Goal: Information Seeking & Learning: Check status

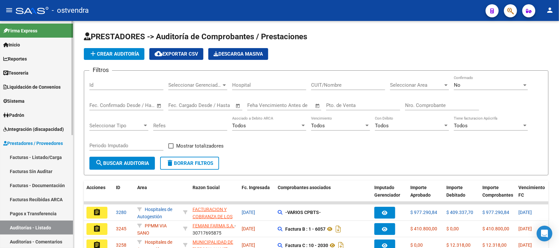
drag, startPoint x: 37, startPoint y: 226, endPoint x: 53, endPoint y: 219, distance: 18.3
click at [37, 226] on link "Auditorías - Listado" at bounding box center [36, 228] width 73 height 14
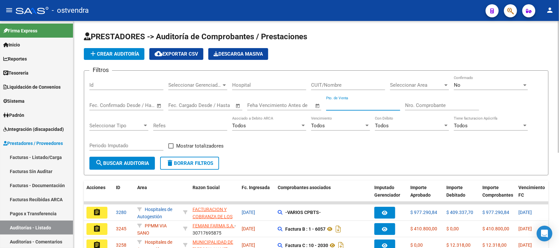
click at [344, 102] on input "Pto. de Venta" at bounding box center [363, 105] width 74 height 6
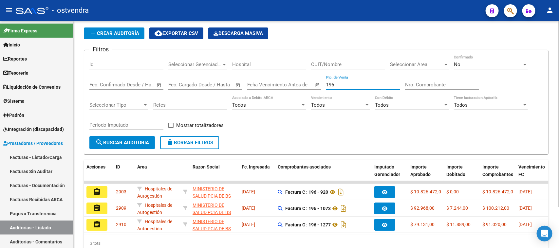
scroll to position [41, 0]
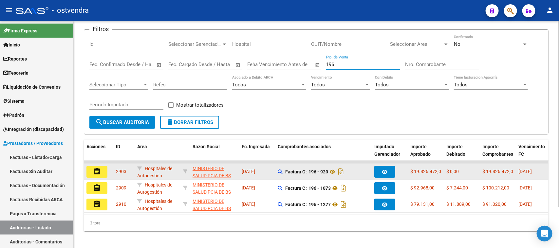
type input "196"
click at [104, 168] on button "assignment" at bounding box center [96, 172] width 21 height 12
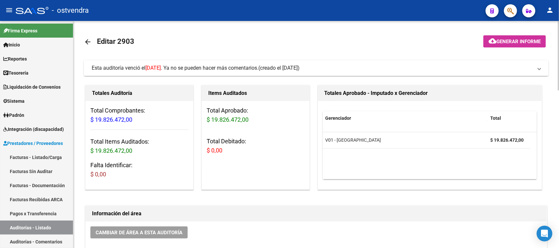
click at [219, 67] on span "Esta auditoría venció el [DATE] . Ya no se pueden hacer más comentarios." at bounding box center [175, 68] width 167 height 6
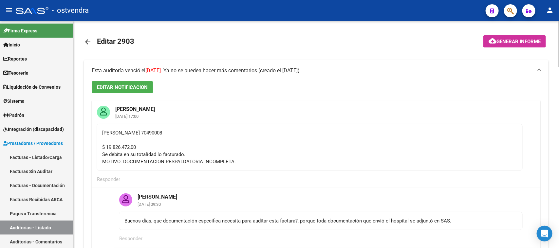
click at [261, 151] on div "[PERSON_NAME] 70490008 $ 19.826.472,00 Se debita en su totalidad lo facturado. …" at bounding box center [309, 147] width 415 height 36
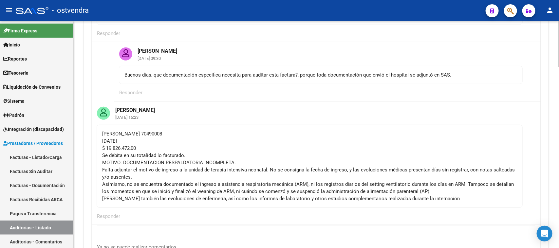
scroll to position [164, 0]
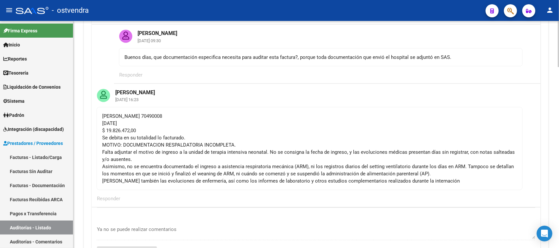
click at [317, 196] on mat-card-actions "Responder" at bounding box center [316, 198] width 449 height 17
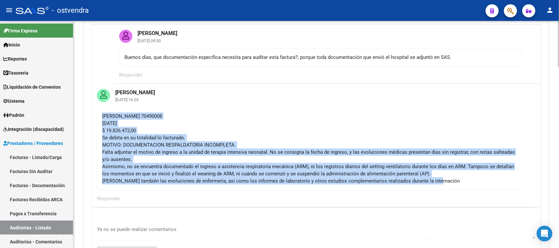
drag, startPoint x: 433, startPoint y: 179, endPoint x: 100, endPoint y: 114, distance: 339.6
click at [100, 114] on mat-card-content "[PERSON_NAME] 70490008 [DATE] $ 19.826.472,00 Se debita en su totalidad lo fact…" at bounding box center [310, 148] width 426 height 83
click at [173, 133] on div "[PERSON_NAME] 70490008 [DATE] $ 19.826.472,00 Se debita en su totalidad lo fact…" at bounding box center [309, 149] width 415 height 72
drag, startPoint x: 102, startPoint y: 115, endPoint x: 437, endPoint y: 187, distance: 342.0
click at [437, 187] on mat-card-content "[PERSON_NAME] 70490008 [DATE] $ 19.826.472,00 Se debita en su totalidad lo fact…" at bounding box center [310, 148] width 426 height 83
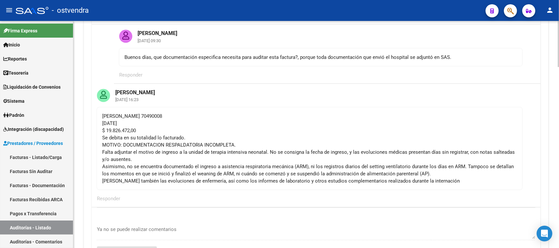
click at [400, 196] on mat-card-actions "Responder" at bounding box center [316, 198] width 449 height 17
drag, startPoint x: 400, startPoint y: 196, endPoint x: 261, endPoint y: 244, distance: 146.9
click at [400, 196] on mat-card-actions "Responder" at bounding box center [316, 198] width 449 height 17
click at [160, 170] on div "[PERSON_NAME] 70490008 [DATE] $ 19.826.472,00 Se debita en su totalidad lo fact…" at bounding box center [309, 149] width 415 height 72
drag, startPoint x: 192, startPoint y: 116, endPoint x: 169, endPoint y: 118, distance: 23.1
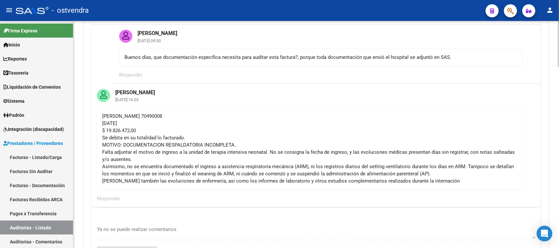
click at [169, 118] on div "[PERSON_NAME] 70490008 [DATE] $ 19.826.472,00 Se debita en su totalidad lo fact…" at bounding box center [309, 149] width 415 height 72
copy div "70490008"
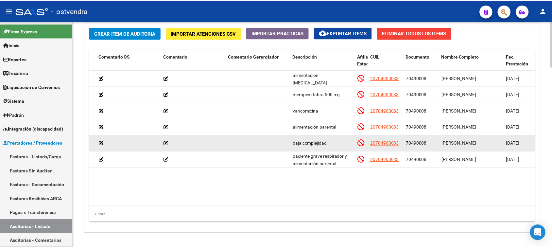
scroll to position [0, 224]
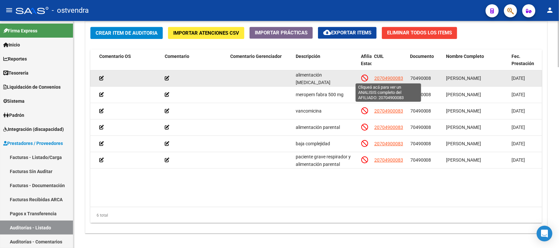
click at [396, 78] on span "20704900083" at bounding box center [388, 78] width 29 height 5
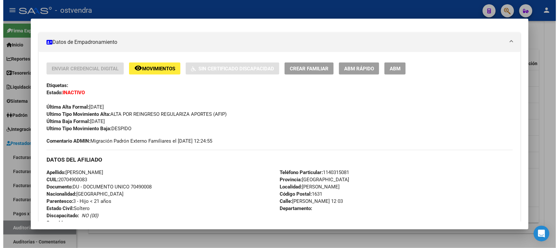
scroll to position [67, 0]
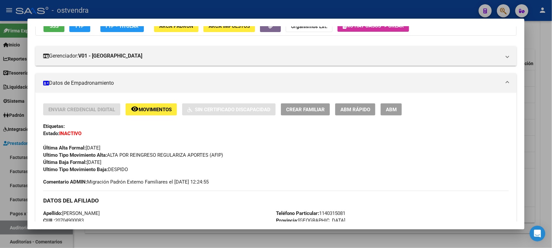
drag, startPoint x: 112, startPoint y: 162, endPoint x: 81, endPoint y: 163, distance: 31.4
click at [81, 163] on div "Enviar Credencial Digital remove_red_eye Movimientos Sin Certificado Discapacid…" at bounding box center [276, 138] width 466 height 70
click at [146, 159] on div "Enviar Credencial Digital remove_red_eye Movimientos Sin Certificado Discapacid…" at bounding box center [276, 138] width 466 height 70
click at [101, 164] on span "Última Baja Formal: [DATE]" at bounding box center [72, 162] width 58 height 6
drag, startPoint x: 110, startPoint y: 161, endPoint x: 76, endPoint y: 162, distance: 33.4
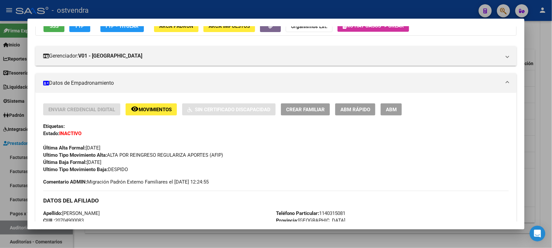
click at [76, 162] on span "Última Baja Formal: [DATE]" at bounding box center [72, 162] width 58 height 6
click at [131, 167] on div "Ultimo Tipo Movimiento Baja: DESPIDO" at bounding box center [276, 169] width 466 height 7
drag, startPoint x: 114, startPoint y: 161, endPoint x: 103, endPoint y: 163, distance: 10.7
click at [103, 163] on div "Enviar Credencial Digital remove_red_eye Movimientos Sin Certificado Discapacid…" at bounding box center [276, 138] width 466 height 70
click at [117, 162] on div "Enviar Credencial Digital remove_red_eye Movimientos Sin Certificado Discapacid…" at bounding box center [276, 138] width 466 height 70
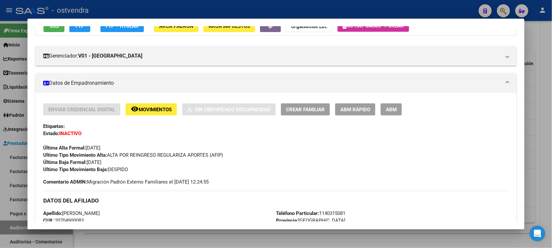
click at [101, 164] on span "Última Baja Formal: [DATE]" at bounding box center [72, 162] width 58 height 6
drag, startPoint x: 111, startPoint y: 162, endPoint x: 85, endPoint y: 161, distance: 25.6
click at [85, 161] on span "Última Baja Formal: [DATE]" at bounding box center [72, 162] width 58 height 6
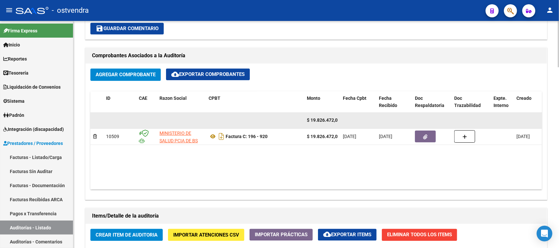
scroll to position [654, 0]
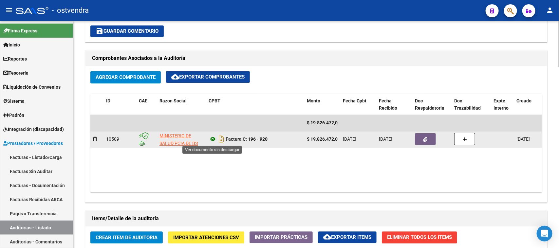
click at [214, 138] on icon at bounding box center [212, 139] width 9 height 8
click at [423, 137] on icon "button" at bounding box center [425, 139] width 4 height 5
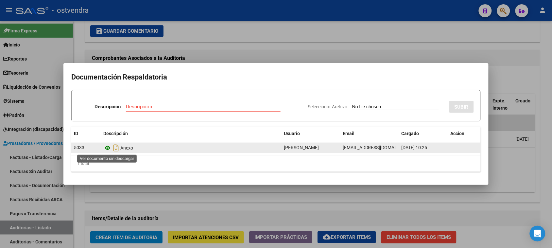
click at [107, 148] on icon at bounding box center [107, 148] width 9 height 8
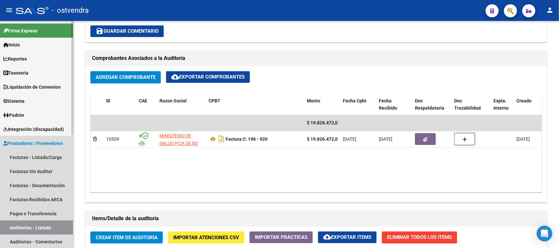
click at [53, 225] on link "Auditorías - Listado" at bounding box center [36, 228] width 73 height 14
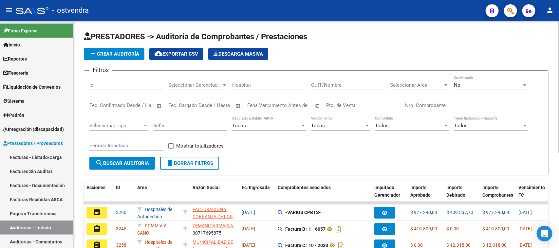
click at [341, 106] on input "Pto. de Venta" at bounding box center [363, 105] width 74 height 6
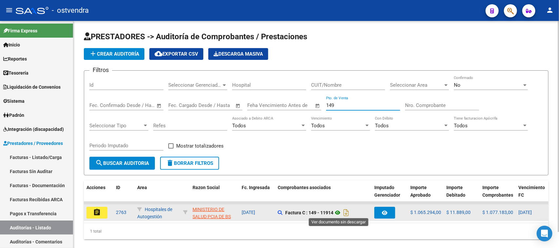
type input "149"
click at [339, 211] on icon at bounding box center [337, 213] width 9 height 8
